Goal: Task Accomplishment & Management: Use online tool/utility

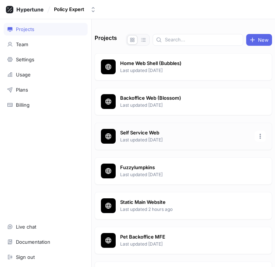
click at [153, 141] on p "Last updated [DATE]" at bounding box center [185, 140] width 130 height 7
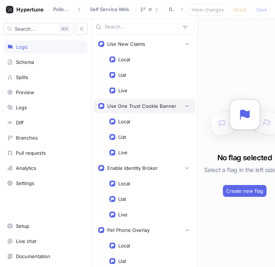
click at [124, 112] on div "Use One Trust Cookie Banner" at bounding box center [144, 106] width 102 height 15
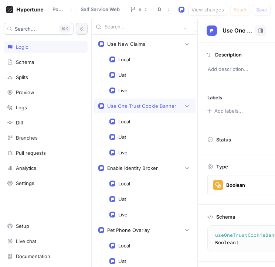
click at [82, 27] on icon "button" at bounding box center [81, 28] width 5 height 5
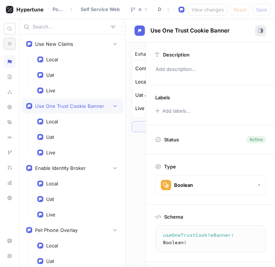
click at [262, 33] on rect "button" at bounding box center [262, 31] width 2 height 4
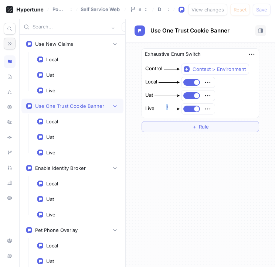
drag, startPoint x: 166, startPoint y: 107, endPoint x: 174, endPoint y: 107, distance: 7.4
click at [174, 107] on div "1" at bounding box center [167, 107] width 22 height 6
click at [172, 107] on div "1" at bounding box center [167, 107] width 22 height 6
drag, startPoint x: 167, startPoint y: 105, endPoint x: 173, endPoint y: 107, distance: 6.8
click at [173, 107] on div "1" at bounding box center [167, 107] width 22 height 6
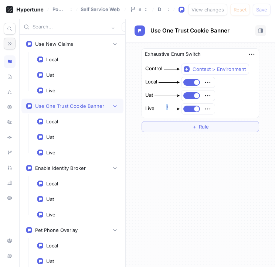
click at [173, 107] on div "1" at bounding box center [167, 107] width 22 height 6
click at [170, 106] on div "1" at bounding box center [167, 107] width 22 height 6
click at [189, 184] on div "Exhaustive Enum Switch Control Context > Environment Local Uat Live 1 ＋ Rule" at bounding box center [200, 154] width 149 height 225
